Goal: Information Seeking & Learning: Find specific fact

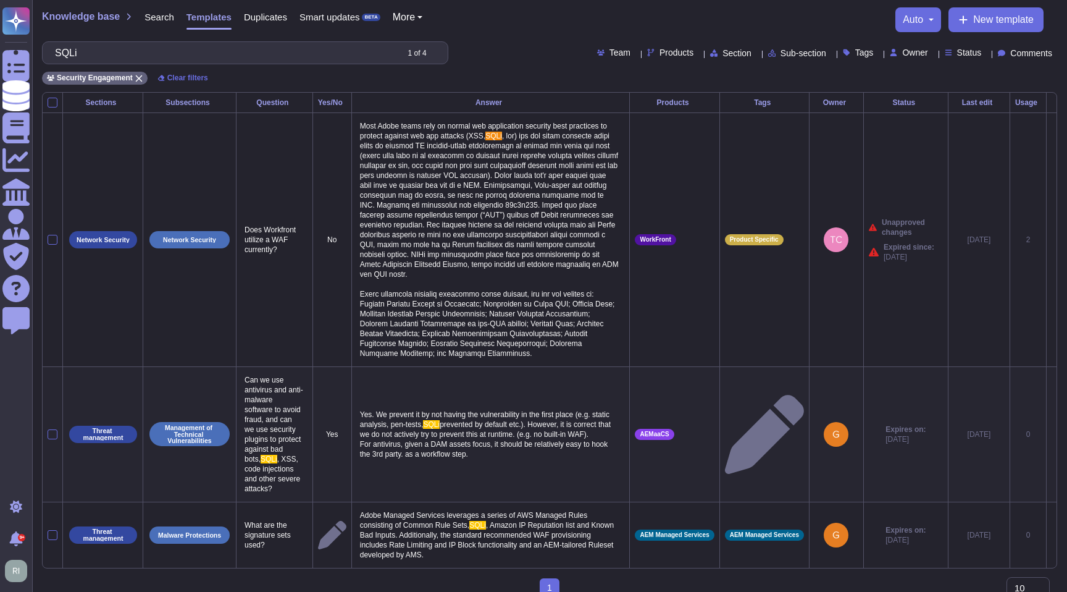
type input "SQLi"
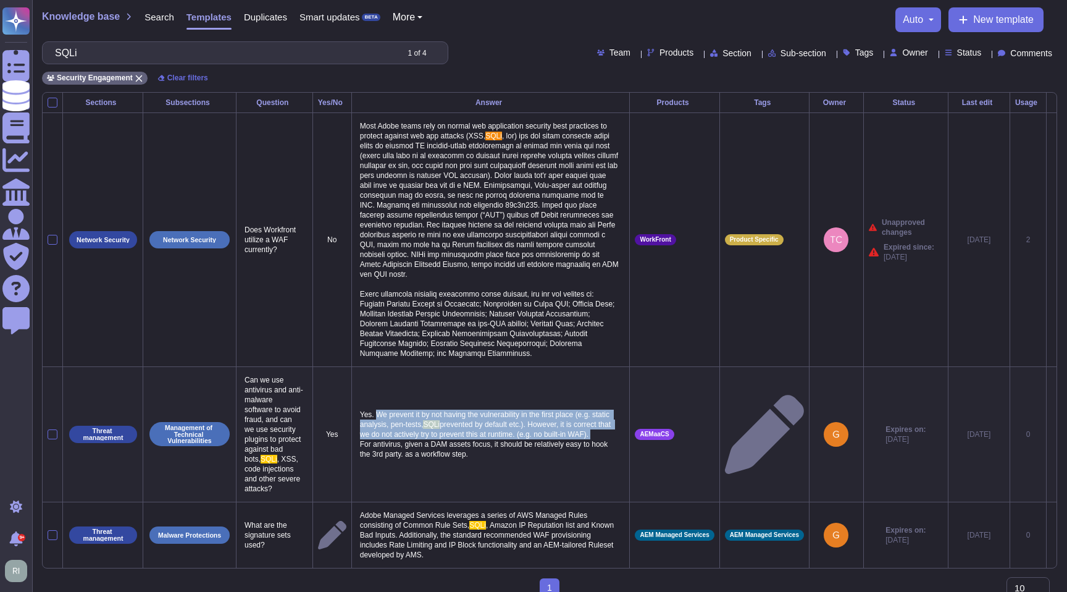
drag, startPoint x: 380, startPoint y: 457, endPoint x: 536, endPoint y: 483, distance: 157.9
click at [536, 462] on p "Yes. We prevent it by not having the vulnerability in the first place (e.g. sta…" at bounding box center [491, 434] width 268 height 56
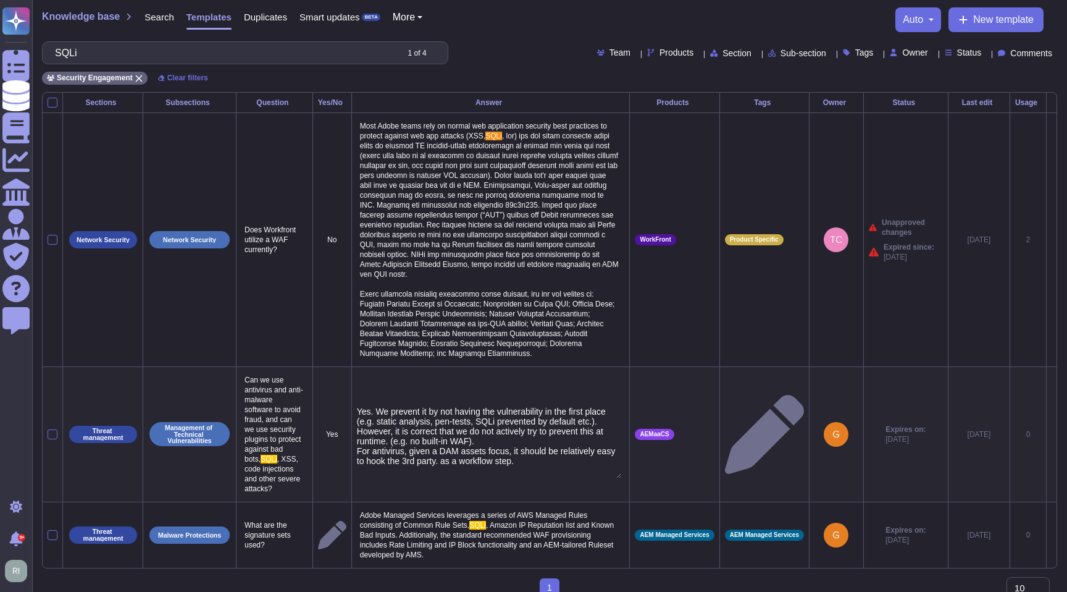
type textarea "Yes. We prevent it by not having the vulnerability in the first place (e.g. sta…"
click at [271, 54] on input "SQLi" at bounding box center [223, 53] width 348 height 22
drag, startPoint x: 271, startPoint y: 54, endPoint x: 81, endPoint y: 54, distance: 190.3
click at [81, 54] on input "SQLi" at bounding box center [223, 53] width 348 height 22
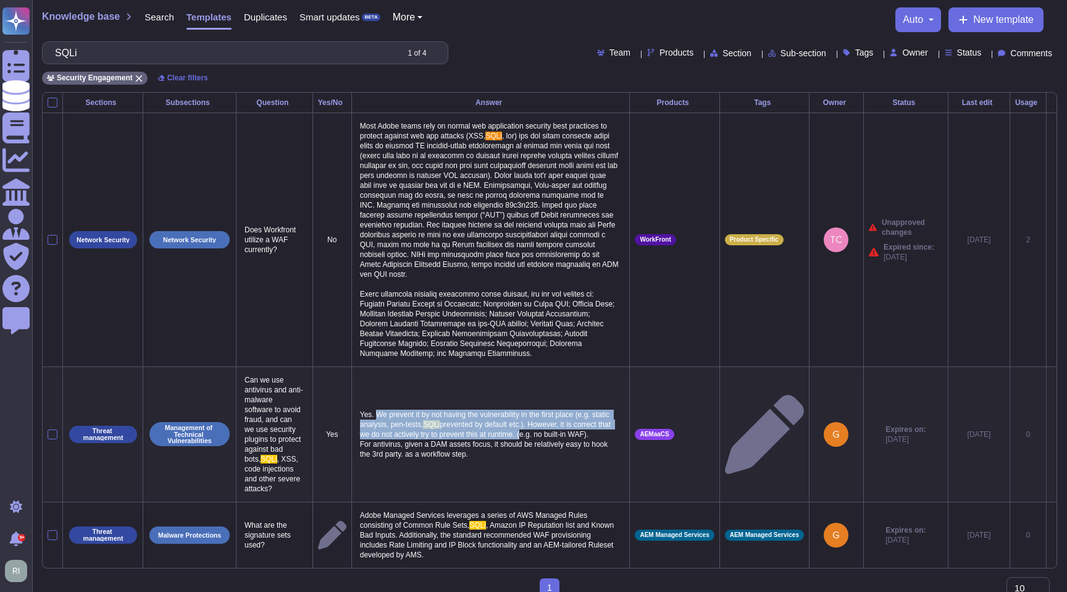
drag, startPoint x: 379, startPoint y: 459, endPoint x: 392, endPoint y: 491, distance: 33.8
click at [392, 462] on p "Yes. We prevent it by not having the vulnerability in the first place (e.g. sta…" at bounding box center [491, 434] width 268 height 56
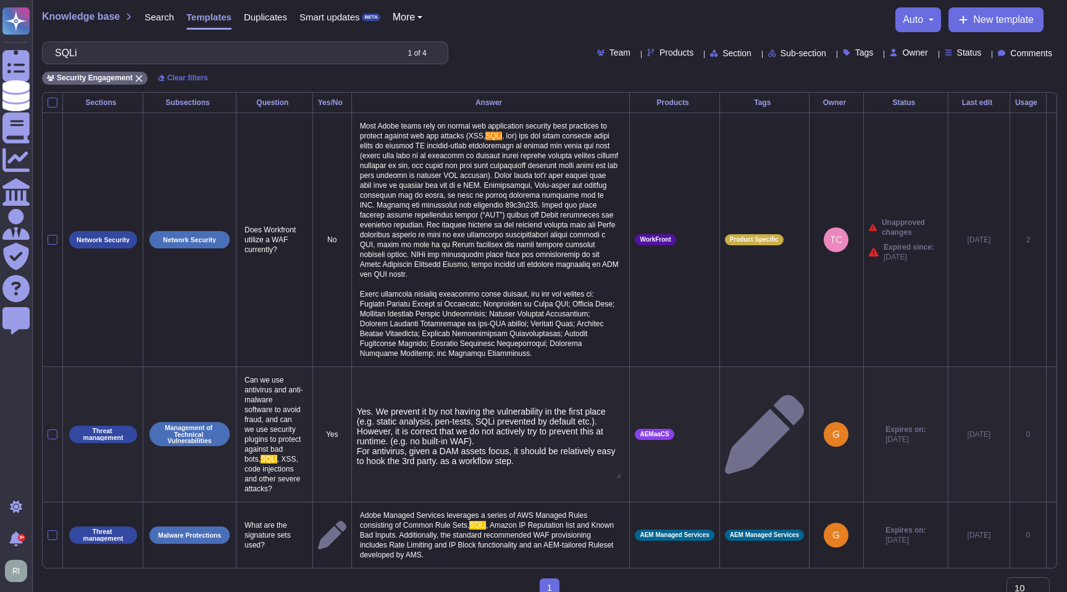
type textarea "Yes. We prevent it by not having the vulnerability in the first place (e.g. sta…"
drag, startPoint x: 380, startPoint y: 455, endPoint x: 461, endPoint y: 489, distance: 87.8
click at [461, 478] on textarea "Yes. We prevent it by not having the vulnerability in the first place (e.g. sta…" at bounding box center [489, 442] width 265 height 72
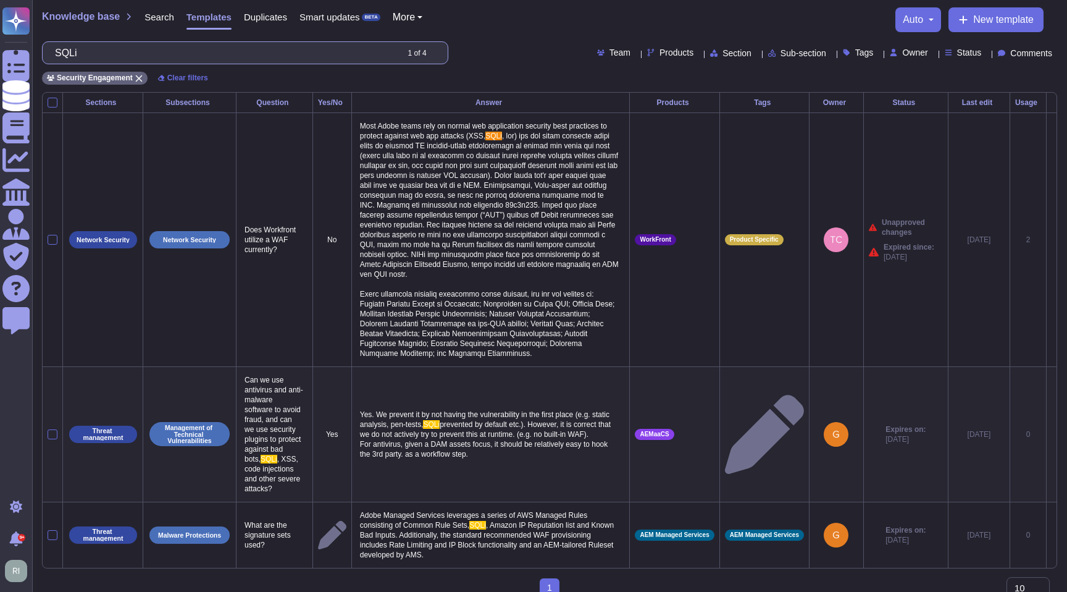
click at [212, 52] on input "SQLi" at bounding box center [223, 53] width 348 height 22
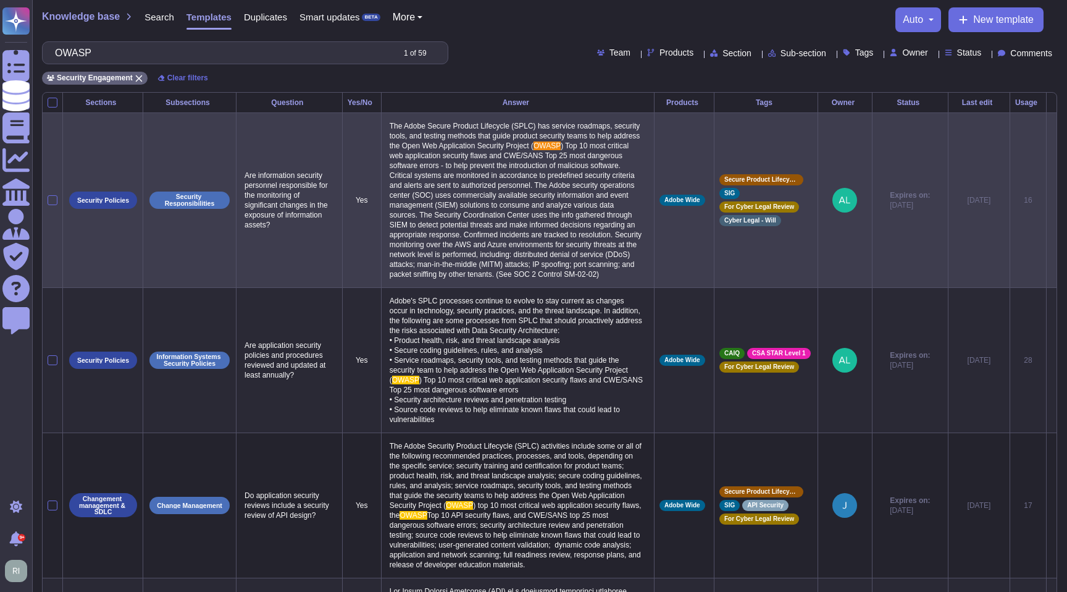
type input "OWASP"
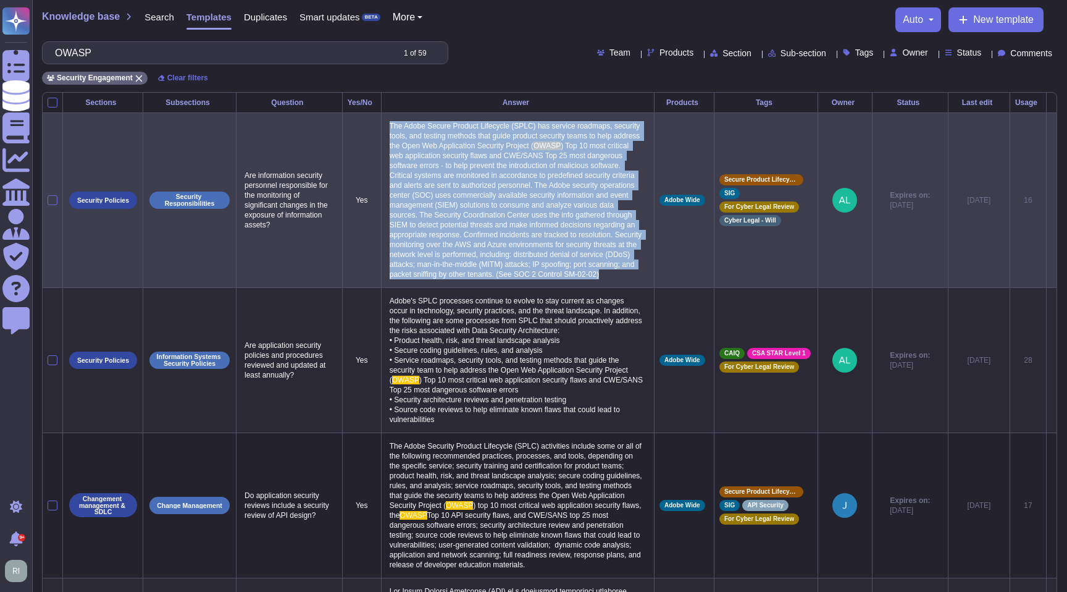
drag, startPoint x: 387, startPoint y: 119, endPoint x: 629, endPoint y: 298, distance: 300.4
click at [629, 282] on p "The Adobe Secure Product Lifecycle (SPLC) has service roadmaps, security tools,…" at bounding box center [518, 200] width 263 height 164
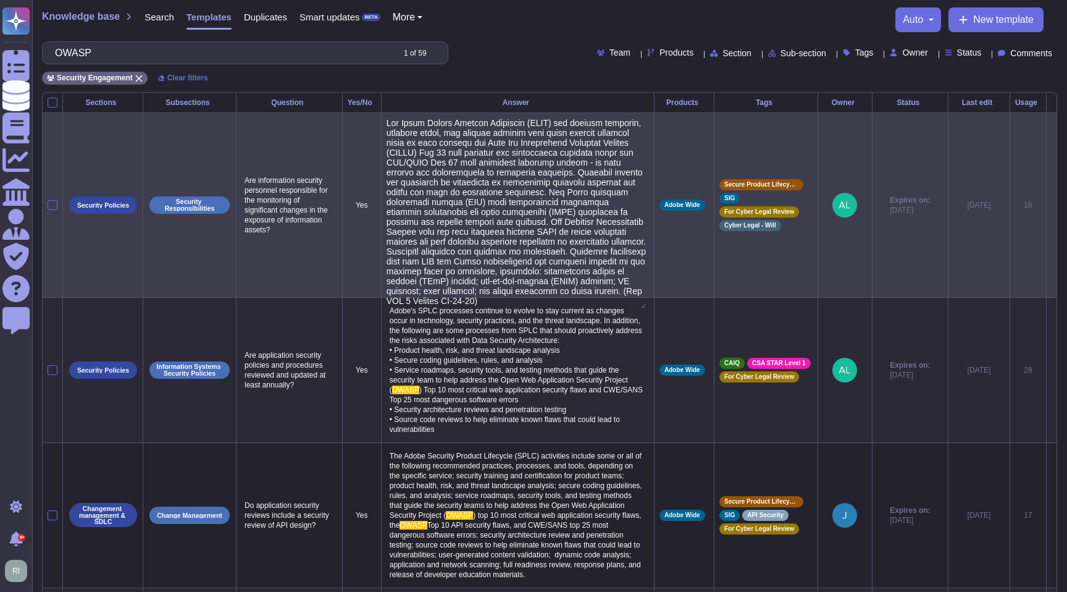
type textarea "The Adobe Secure Product Lifecycle (SPLC) has service roadmaps, security tools,…"
drag, startPoint x: 505, startPoint y: 161, endPoint x: 461, endPoint y: 180, distance: 48.1
click at [461, 180] on textarea at bounding box center [516, 213] width 259 height 190
